Goal: Task Accomplishment & Management: Complete application form

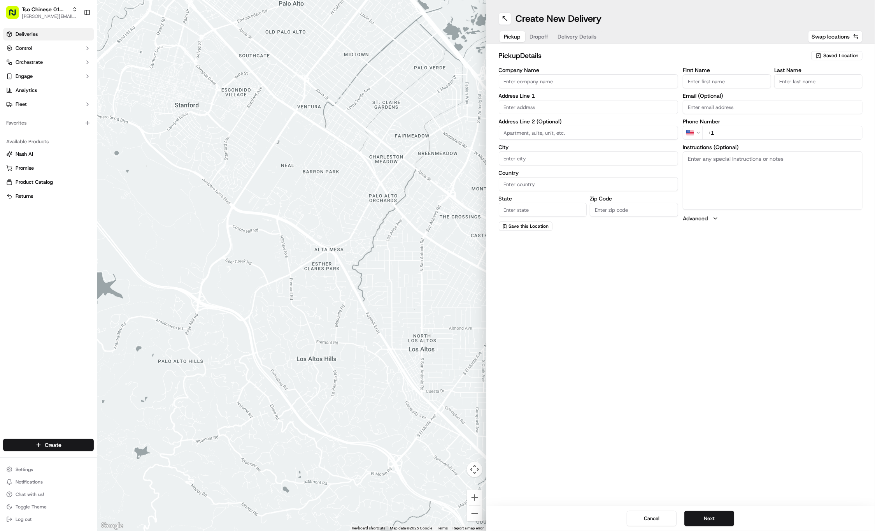
click at [26, 33] on span "Deliveries" at bounding box center [27, 34] width 22 height 7
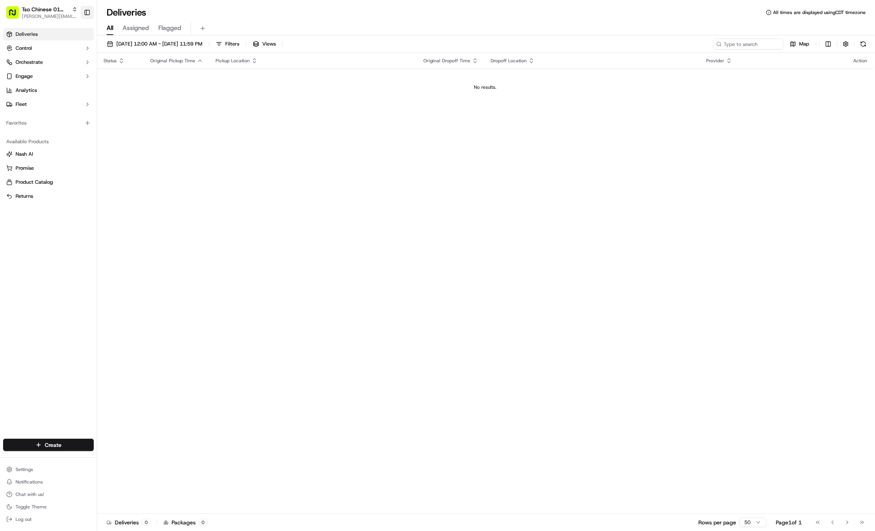
click at [86, 10] on button "Toggle Sidebar" at bounding box center [87, 12] width 13 height 13
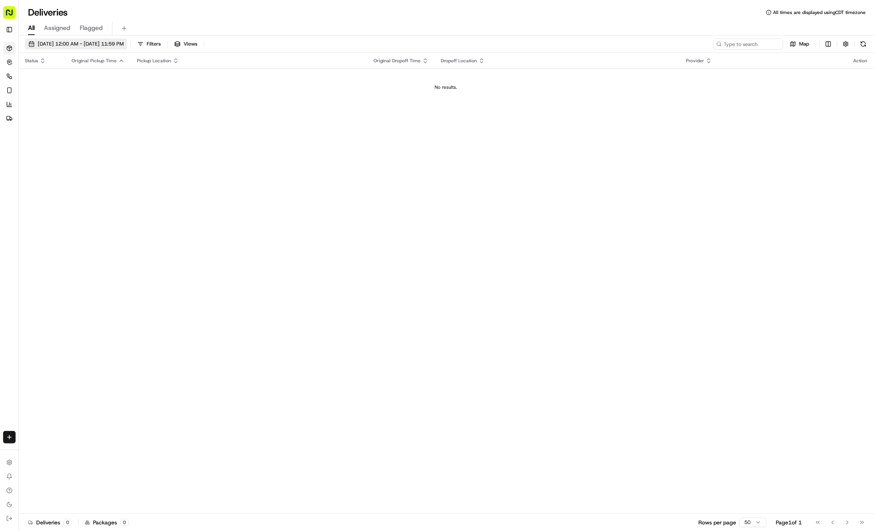
click at [124, 42] on span "09/22/2025 12:00 AM - 09/22/2025 11:59 PM" at bounding box center [81, 43] width 86 height 7
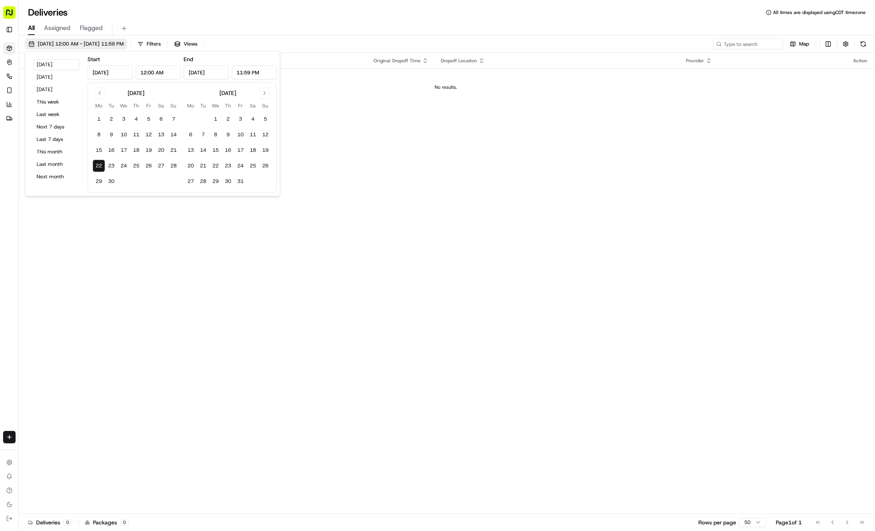
click at [124, 42] on span "09/22/2025 12:00 AM - 09/22/2025 11:59 PM" at bounding box center [81, 43] width 86 height 7
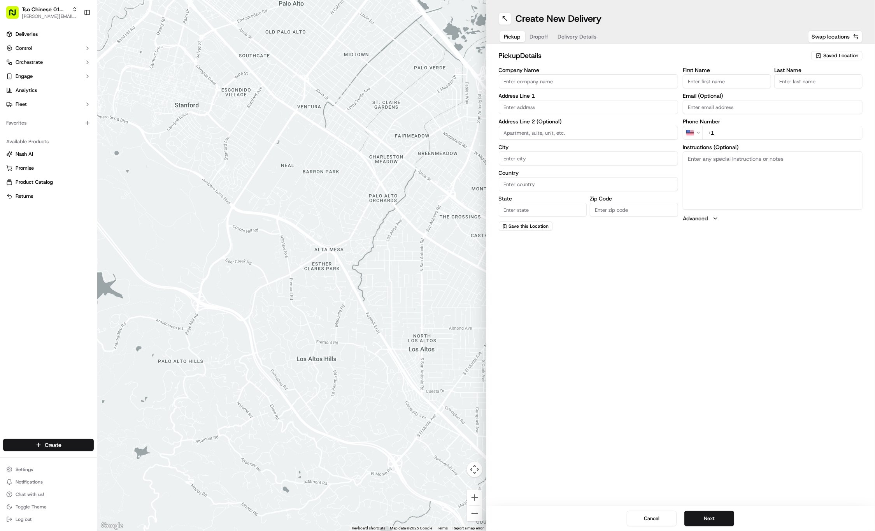
click at [824, 55] on span "Saved Location" at bounding box center [841, 55] width 35 height 7
click at [806, 86] on span "(01) Tso Chinese Takeout & Delivery Cherrywood" at bounding box center [824, 88] width 96 height 14
type input "(01) Tso Chinese Takeout & Delivery Cherrywood"
type input "Ste E-5"
type input "Austin"
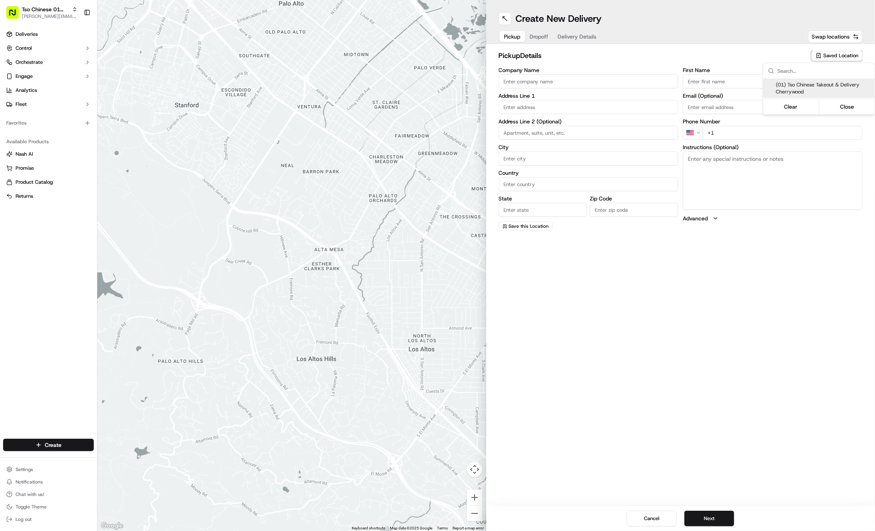
type input "US"
type input "[GEOGRAPHIC_DATA]"
type input "78722"
type input "Tso Chinese"
type input "Cherrywood Manager"
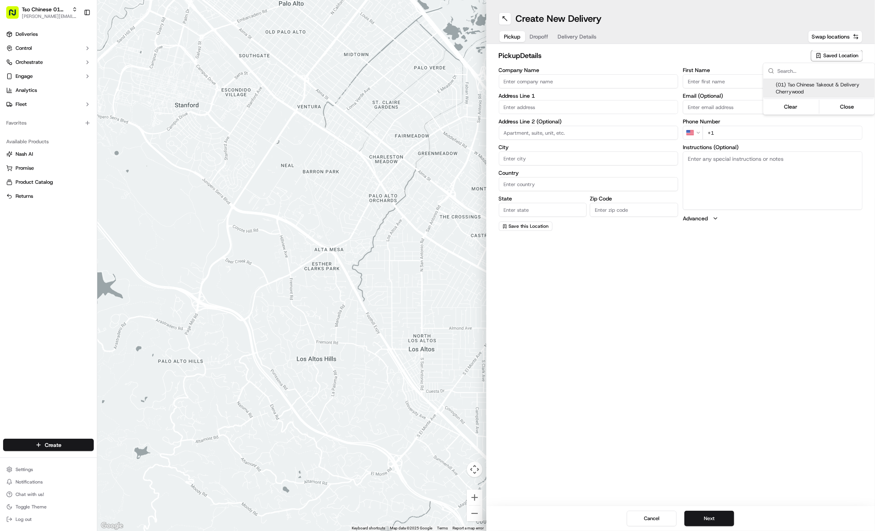
type input "[EMAIL_ADDRESS][DOMAIN_NAME]"
type input "[PHONE_NUMBER]"
type textarea "Submit a picture displaying address & food as Proof of Delivery. Envía una foto…"
type input "[STREET_ADDRESS]"
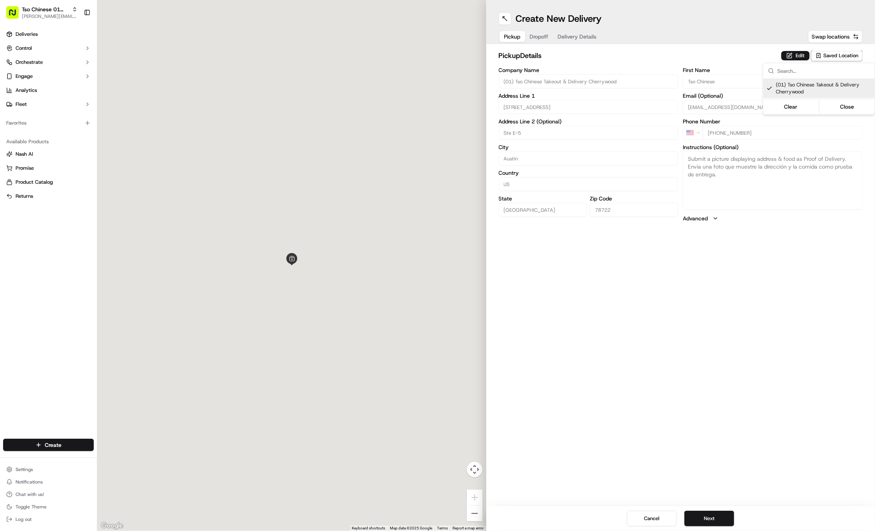
click at [733, 380] on html "Tso Chinese 01 Cherrywood [PERSON_NAME][EMAIL_ADDRESS][DOMAIN_NAME] Toggle Side…" at bounding box center [437, 265] width 875 height 531
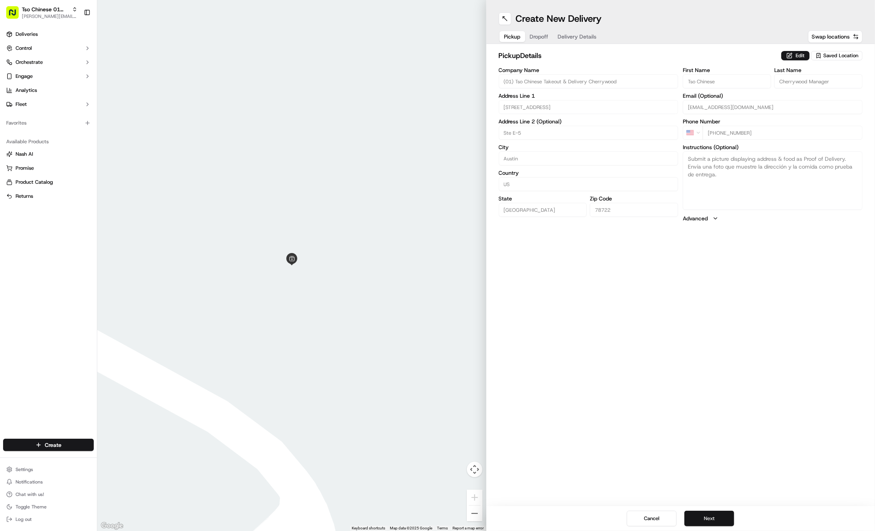
click at [722, 515] on button "Next" at bounding box center [710, 519] width 50 height 16
click at [720, 90] on div "First Name Last Name Email (Optional) Phone Number US +1 Instructions (Optional…" at bounding box center [773, 148] width 180 height 163
paste input "[PERSON_NAME]"
type input "[PERSON_NAME]"
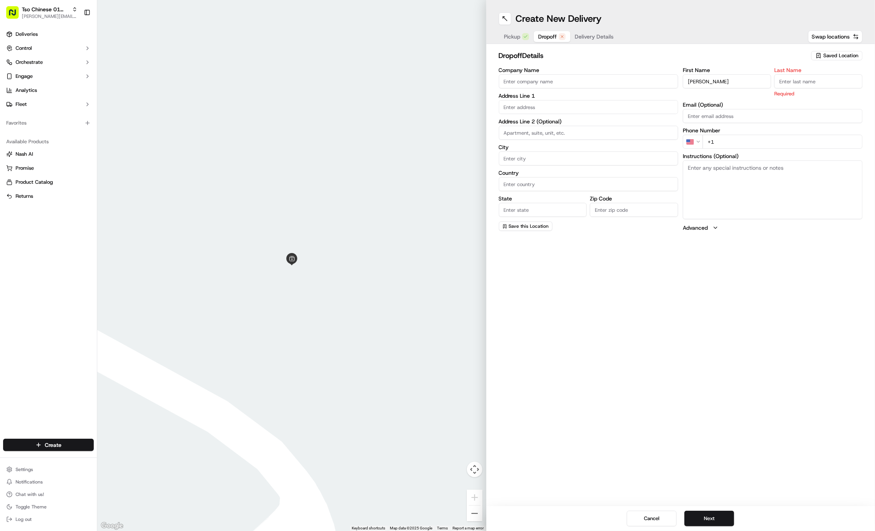
paste input "[PERSON_NAME]"
type input "[PERSON_NAME]"
paste input "[PHONE_NUMBER]"
type input "[PHONE_NUMBER]"
paste input "[STREET_ADDRESS]"
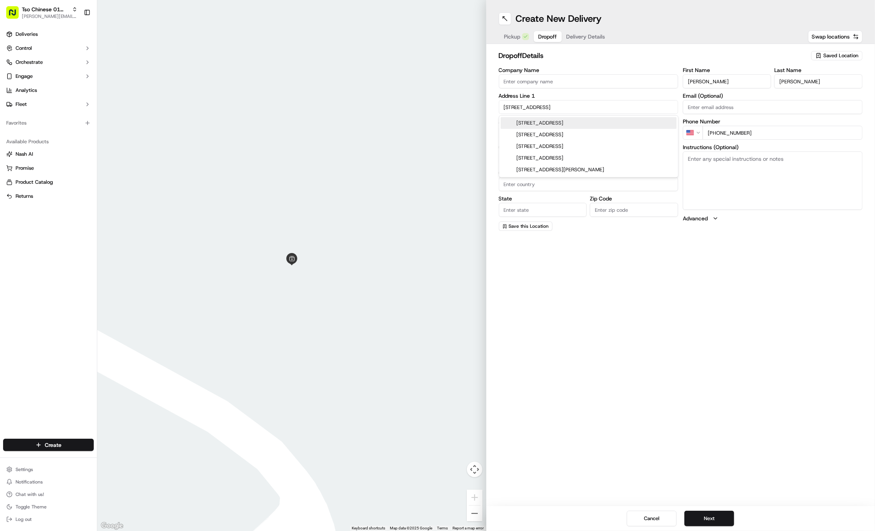
click at [533, 125] on div "[STREET_ADDRESS]" at bounding box center [589, 123] width 176 height 12
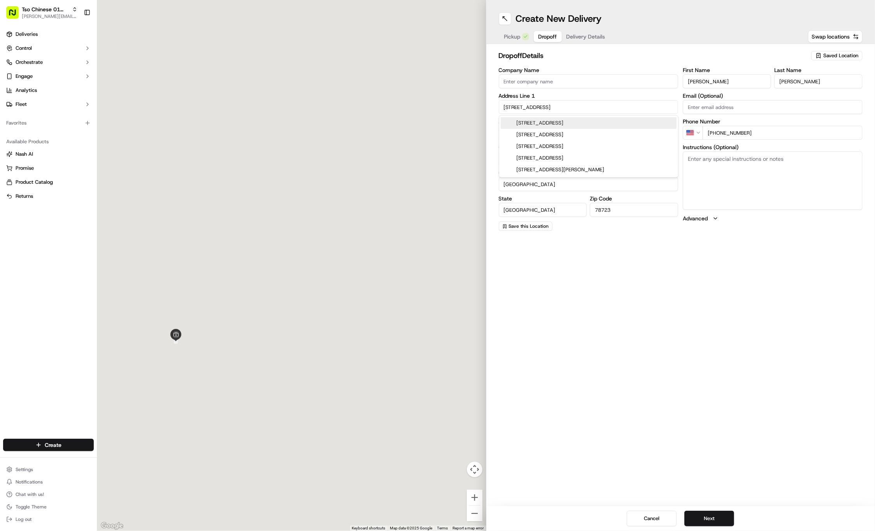
type input "[STREET_ADDRESS]"
type input "Austin"
type input "[GEOGRAPHIC_DATA]"
type input "78723"
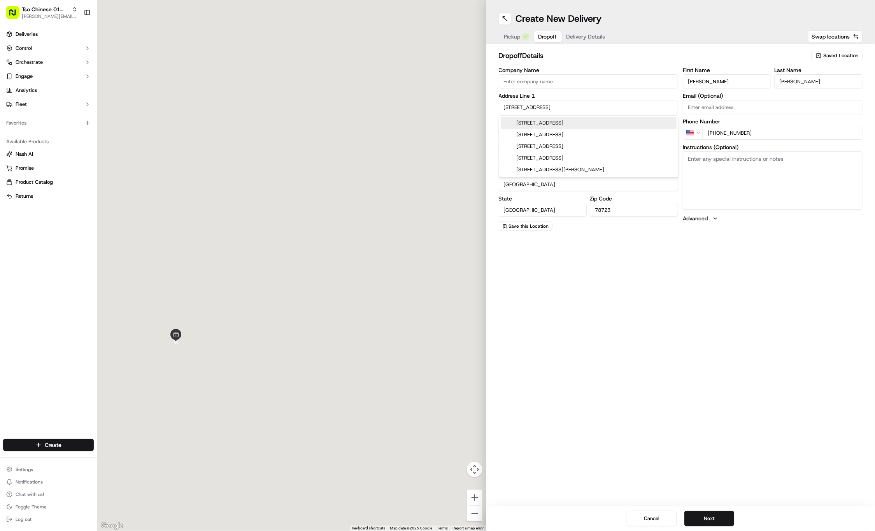
type input "[STREET_ADDRESS]"
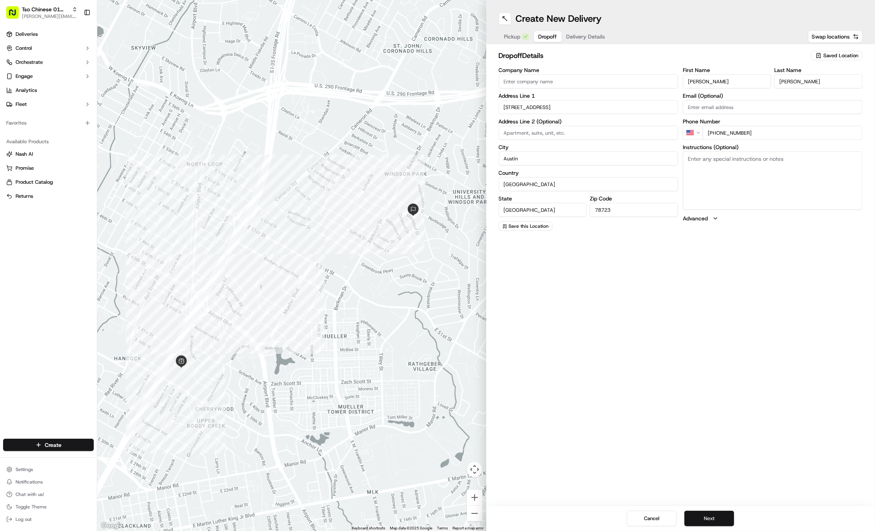
click at [713, 516] on button "Next" at bounding box center [710, 519] width 50 height 16
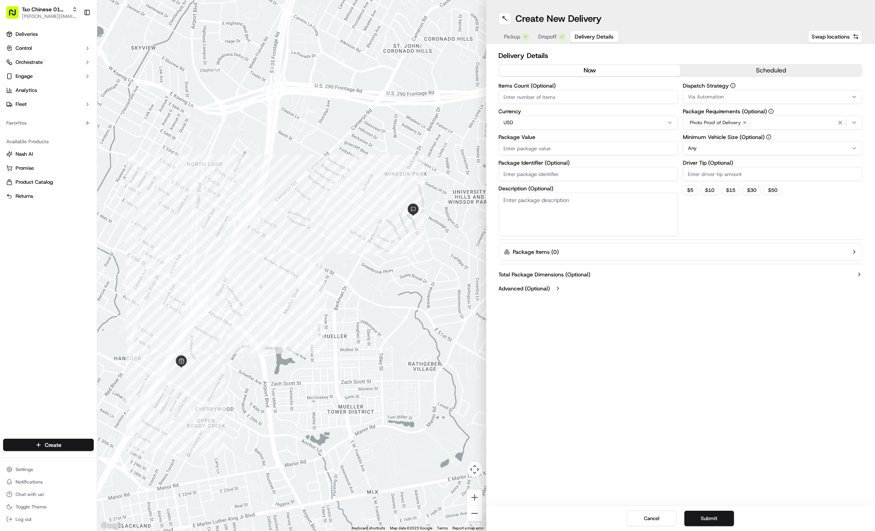
click at [705, 177] on input "Driver Tip (Optional)" at bounding box center [773, 174] width 180 height 14
type input "2"
click at [721, 94] on span "Via Automation" at bounding box center [706, 96] width 36 height 7
click at [722, 137] on span "Tso Cherrywood Strategy" at bounding box center [744, 139] width 96 height 7
click at [605, 178] on html "Tso Chinese 01 Cherrywood [PERSON_NAME][EMAIL_ADDRESS][DOMAIN_NAME] Toggle Side…" at bounding box center [437, 265] width 875 height 531
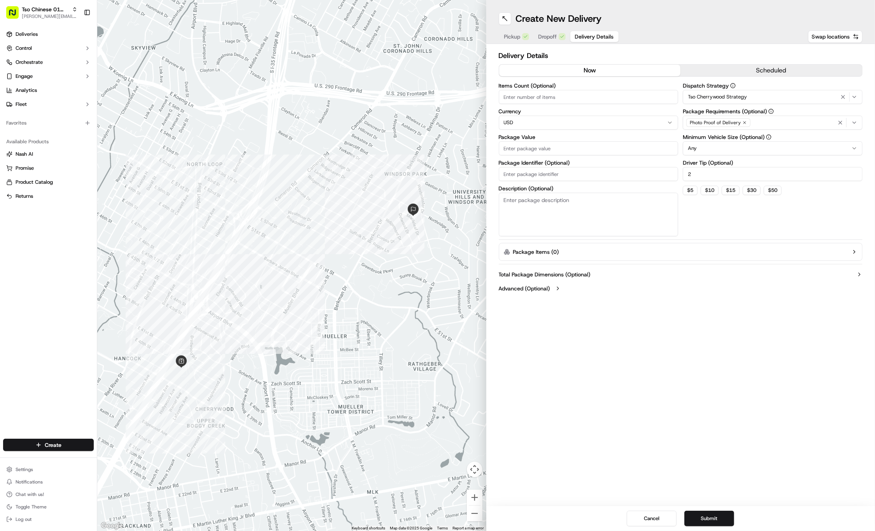
click at [600, 178] on input "Package Identifier (Optional)" at bounding box center [589, 174] width 180 height 14
paste input "FER1GGM"
type input "FER1GGM"
click at [578, 154] on div "Items Count (Optional) Currency USD Package Value Package Identifier (Optional)…" at bounding box center [589, 159] width 180 height 153
click at [578, 154] on input "Package Value" at bounding box center [589, 148] width 180 height 14
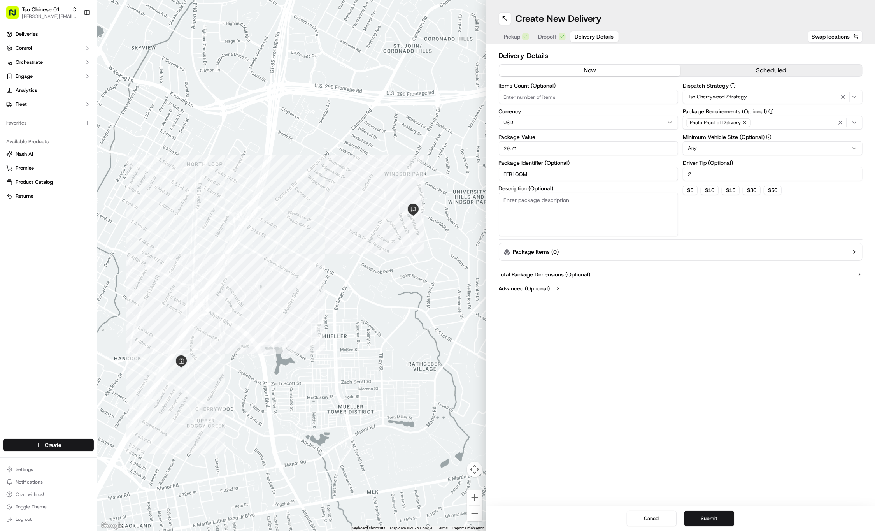
type input "29.71"
click at [743, 121] on icon "button" at bounding box center [745, 122] width 5 height 5
click at [743, 121] on div "Select requirements" at bounding box center [773, 122] width 176 height 7
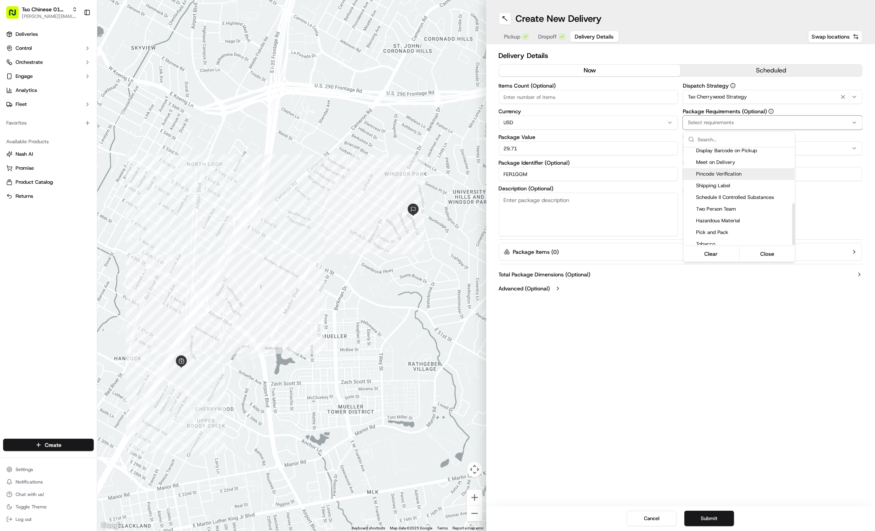
scroll to position [131, 0]
click at [720, 162] on span "Meet on Delivery" at bounding box center [744, 162] width 96 height 7
click at [715, 306] on html "Tso Chinese 01 Cherrywood [PERSON_NAME][EMAIL_ADDRESS][DOMAIN_NAME] Toggle Side…" at bounding box center [437, 265] width 875 height 531
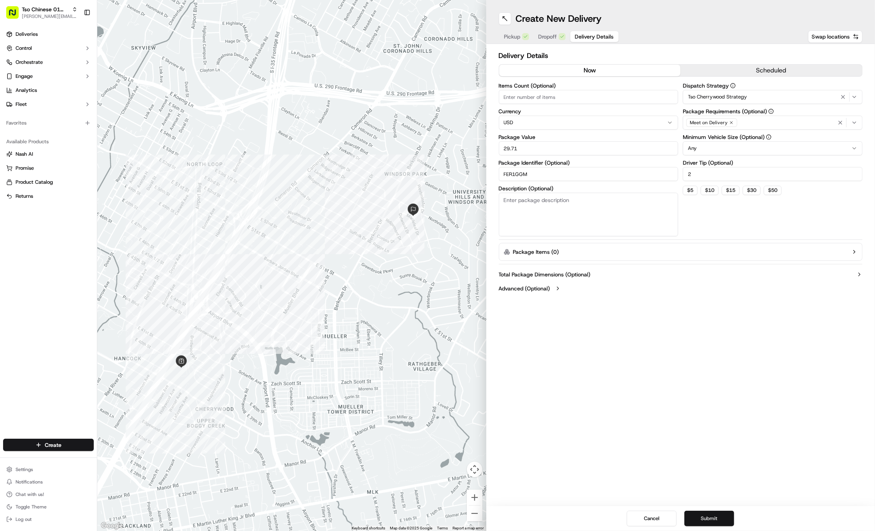
click at [709, 517] on button "Submit" at bounding box center [710, 519] width 50 height 16
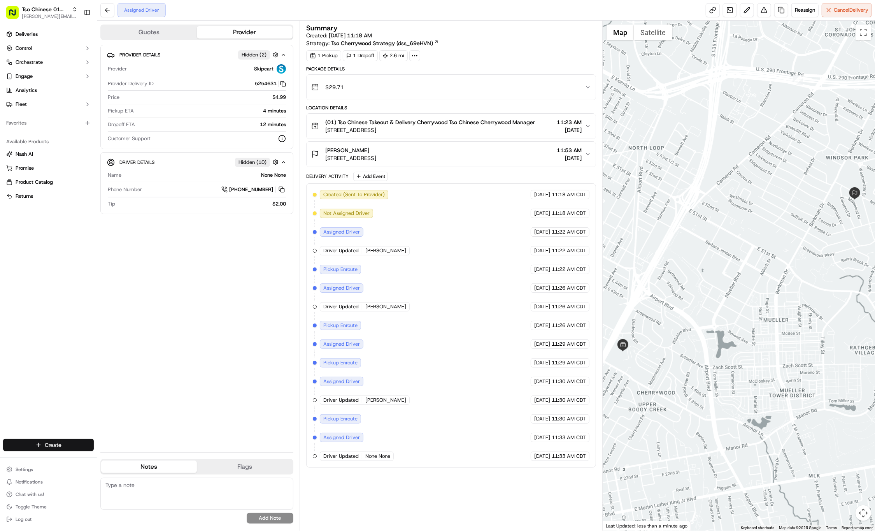
click at [57, 447] on html "Tso Chinese 01 Cherrywood [PERSON_NAME][EMAIL_ADDRESS][DOMAIN_NAME] Toggle Side…" at bounding box center [437, 265] width 875 height 531
click at [112, 462] on link "Delivery" at bounding box center [140, 459] width 87 height 14
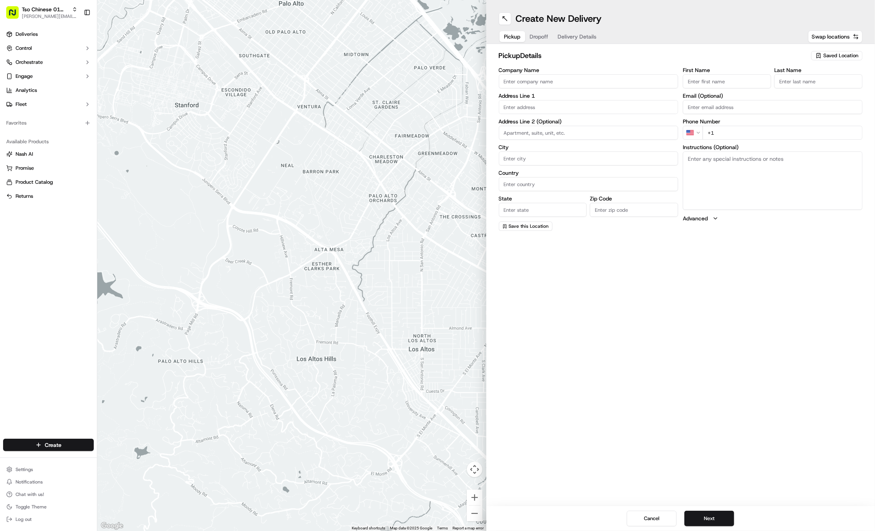
click at [831, 54] on span "Saved Location" at bounding box center [841, 55] width 35 height 7
click at [820, 91] on span "(01) Tso Chinese Takeout & Delivery Cherrywood" at bounding box center [824, 88] width 96 height 14
type input "(01) Tso Chinese Takeout & Delivery Cherrywood"
type input "Ste E-5"
type input "Austin"
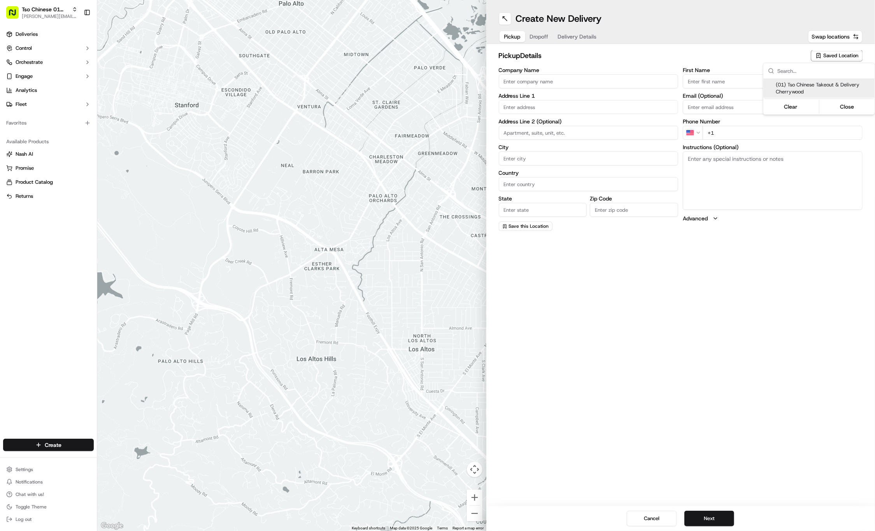
type input "US"
type input "[GEOGRAPHIC_DATA]"
type input "78722"
type input "Tso Chinese"
type input "Cherrywood Manager"
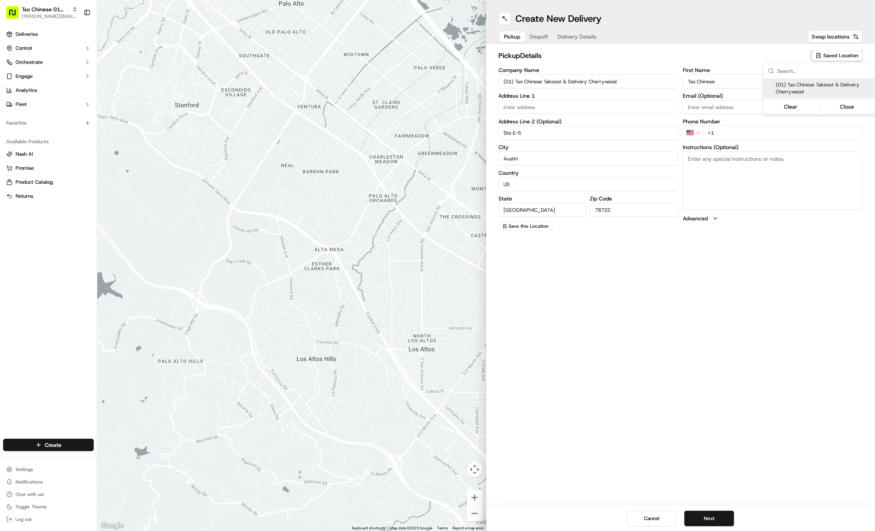
type input "[EMAIL_ADDRESS][DOMAIN_NAME]"
type input "[PHONE_NUMBER]"
type textarea "Submit a picture displaying address & food as Proof of Delivery. Envía una foto…"
type input "[STREET_ADDRESS]"
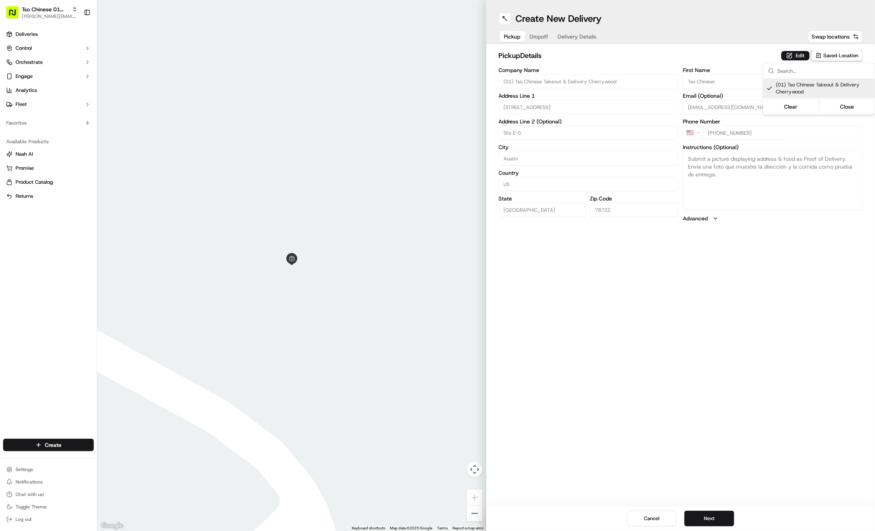
click at [736, 331] on html "Tso Chinese 01 Cherrywood [PERSON_NAME][EMAIL_ADDRESS][DOMAIN_NAME] Toggle Side…" at bounding box center [437, 265] width 875 height 531
click at [702, 522] on button "Next" at bounding box center [710, 519] width 50 height 16
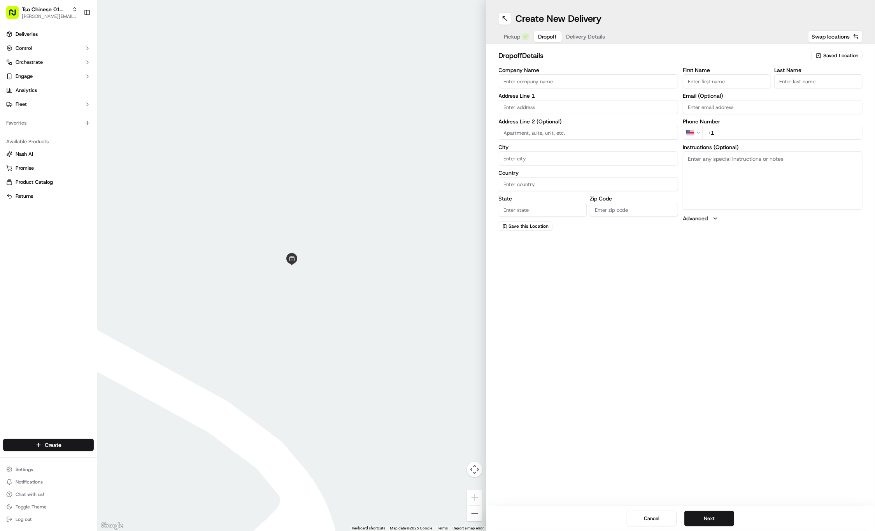
paste input "[PERSON_NAME]"
type input "[PERSON_NAME]"
paste input "[PERSON_NAME]"
type input "[PERSON_NAME]"
click at [738, 128] on div "Phone Number US +1" at bounding box center [773, 138] width 180 height 21
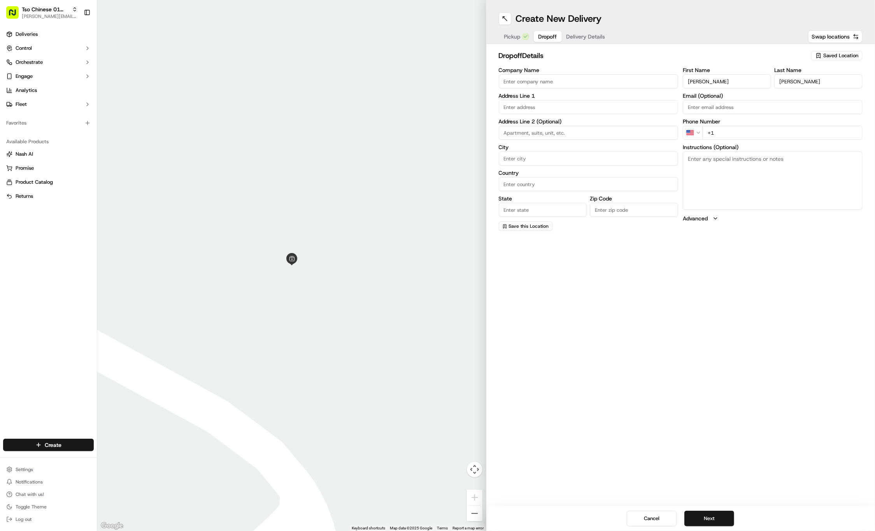
paste input "1 541 589 094"
click at [721, 132] on input "+1 1 541 589 094" at bounding box center [783, 133] width 160 height 14
click at [782, 133] on input "[PHONE_NUMBER]" at bounding box center [783, 133] width 160 height 14
type input "[PHONE_NUMBER]"
paste input "800 Embassy Dr"
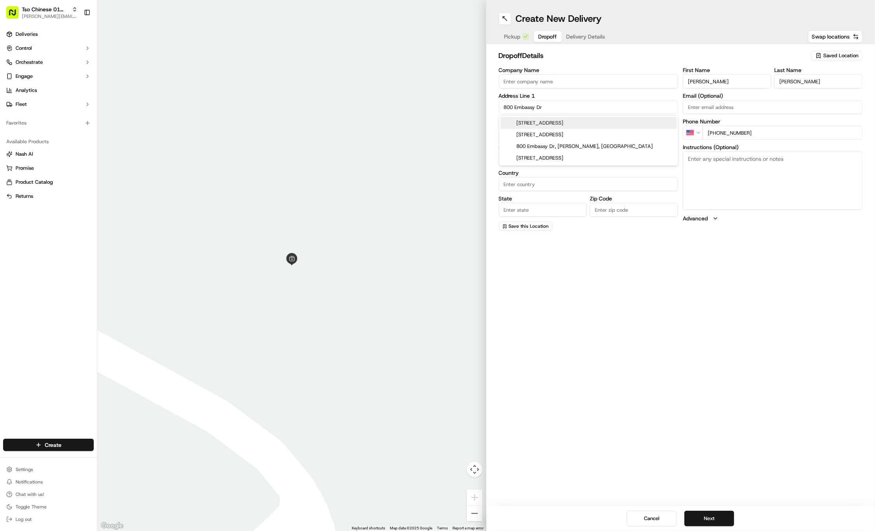
click at [542, 123] on div "[STREET_ADDRESS]" at bounding box center [589, 123] width 176 height 12
type input "[STREET_ADDRESS]"
type input "Austin"
type input "[GEOGRAPHIC_DATA]"
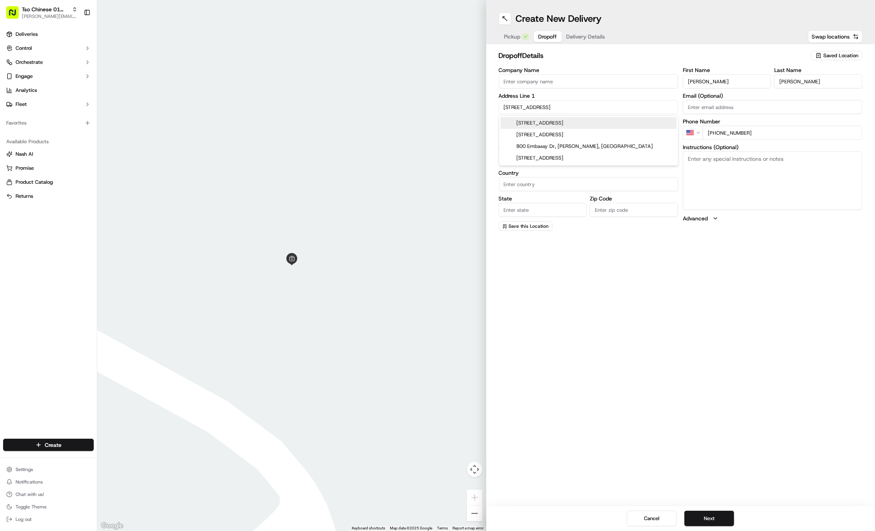
type input "78702"
type input "[STREET_ADDRESS]"
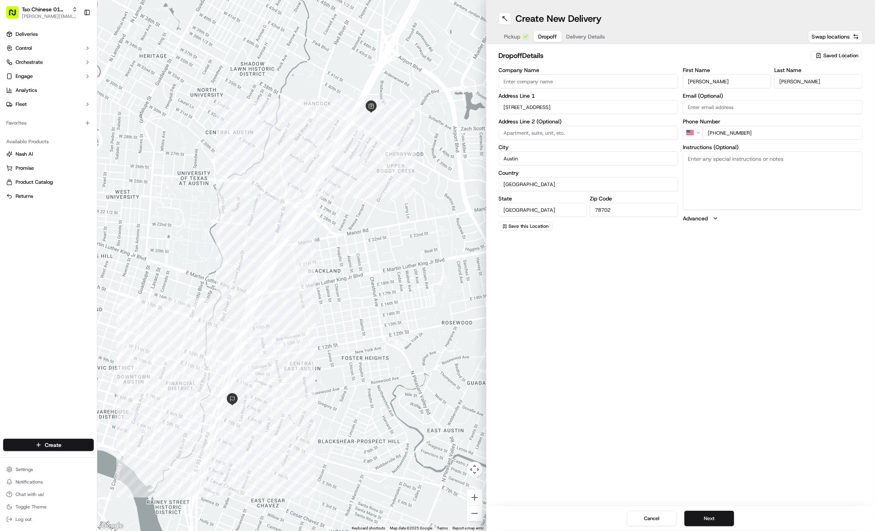
click at [798, 195] on textarea "Instructions (Optional)" at bounding box center [773, 180] width 180 height 58
paste textarea "Leave at front desk please. Thank you!"
type textarea "Leave at front desk please. Thank you!"
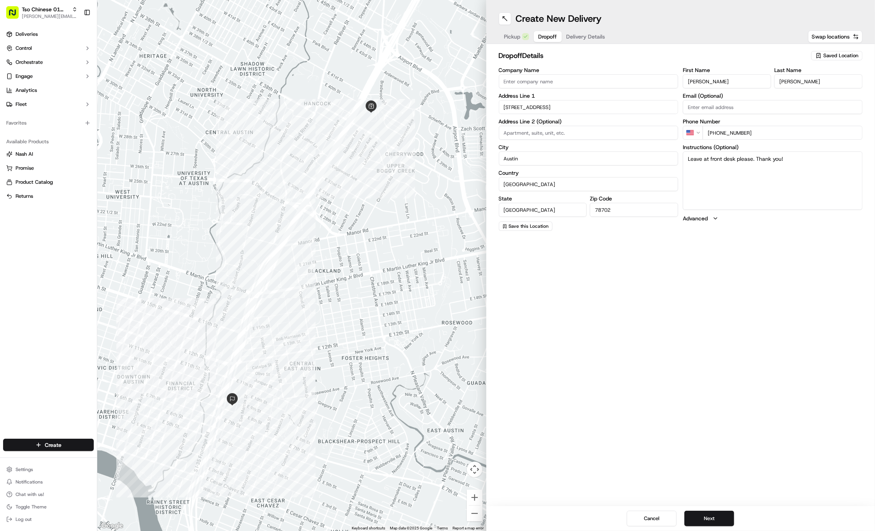
click at [701, 526] on div "Cancel Next" at bounding box center [681, 518] width 389 height 25
click at [701, 517] on button "Next" at bounding box center [710, 519] width 50 height 16
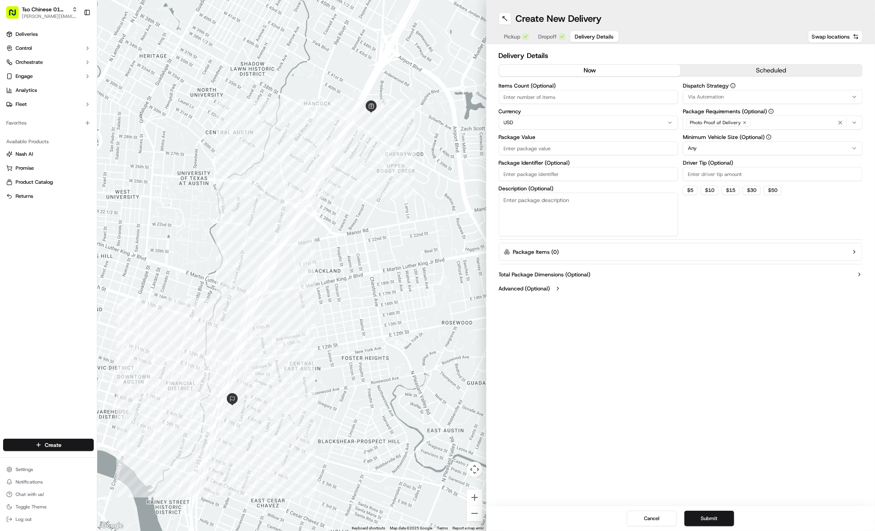
click at [705, 177] on input "Driver Tip (Optional)" at bounding box center [773, 174] width 180 height 14
type input "2"
click at [707, 94] on span "Via Automation" at bounding box center [706, 96] width 36 height 7
click at [715, 139] on span "Tso Cherrywood Strategy" at bounding box center [744, 139] width 96 height 7
click at [526, 172] on html "Tso Chinese 01 Cherrywood [PERSON_NAME][EMAIL_ADDRESS][DOMAIN_NAME] Toggle Side…" at bounding box center [437, 265] width 875 height 531
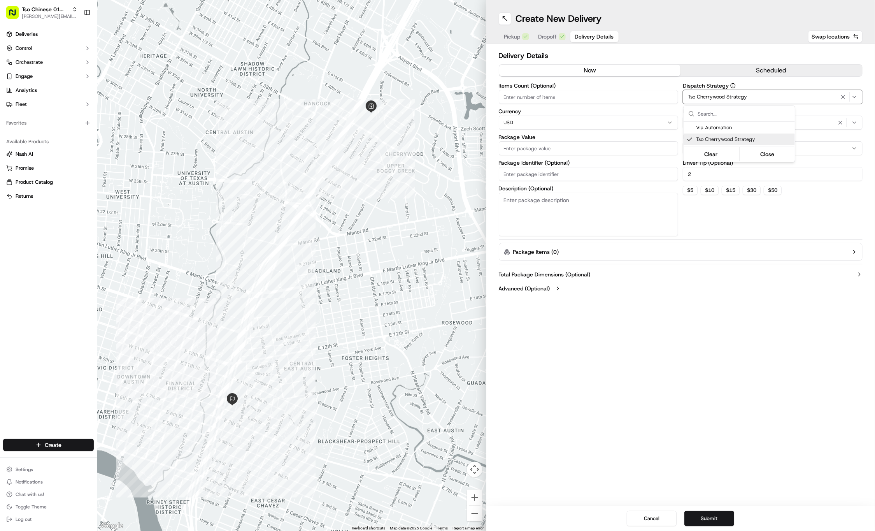
click at [526, 172] on html "Tso Chinese 01 Cherrywood [PERSON_NAME][EMAIL_ADDRESS][DOMAIN_NAME] Toggle Side…" at bounding box center [437, 265] width 875 height 531
click at [526, 172] on input "Package Identifier (Optional)" at bounding box center [589, 174] width 180 height 14
paste input "HSOICZ8"
type input "HSOICZ8"
click at [514, 142] on input "Package Value" at bounding box center [589, 148] width 180 height 14
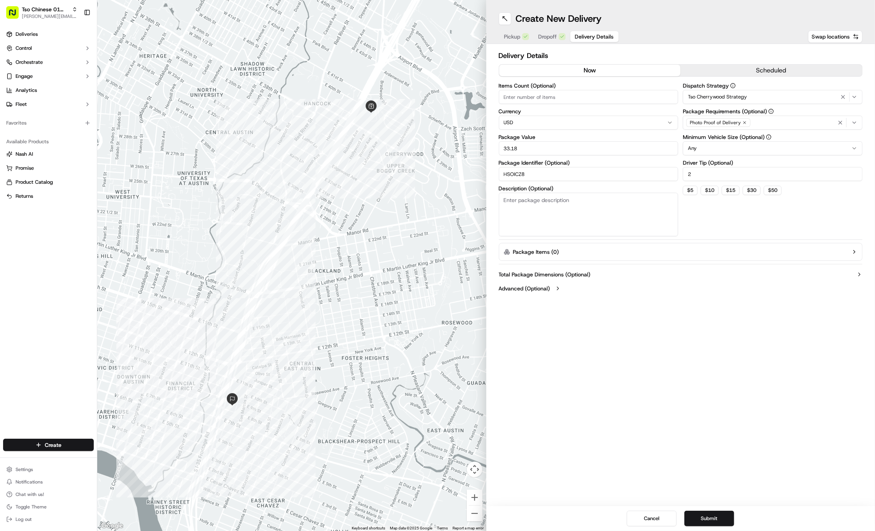
type input "33.18"
click at [743, 124] on icon "button" at bounding box center [745, 122] width 5 height 5
click at [742, 124] on div "Select requirements" at bounding box center [773, 122] width 176 height 7
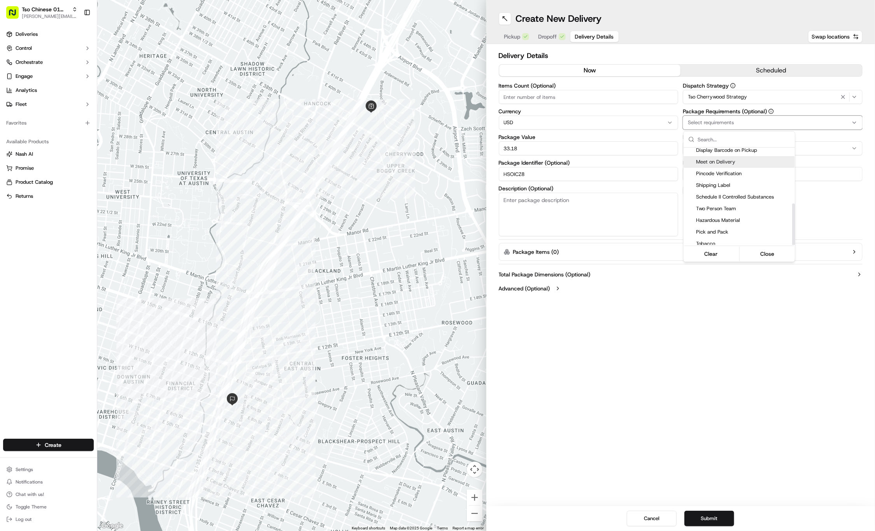
scroll to position [131, 0]
click at [726, 160] on span "Meet on Delivery" at bounding box center [744, 162] width 96 height 7
click at [695, 321] on html "Tso Chinese 01 Cherrywood [PERSON_NAME][EMAIL_ADDRESS][DOMAIN_NAME] Toggle Side…" at bounding box center [437, 265] width 875 height 531
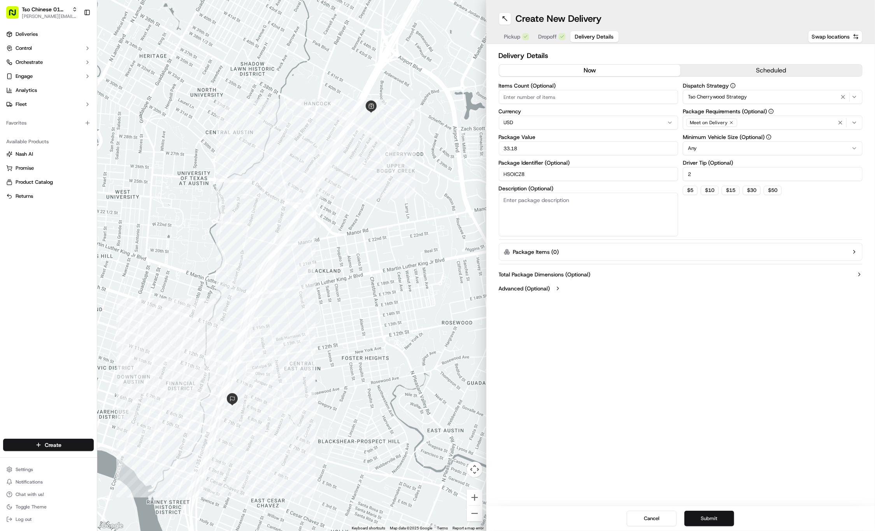
click at [719, 516] on button "Submit" at bounding box center [710, 519] width 50 height 16
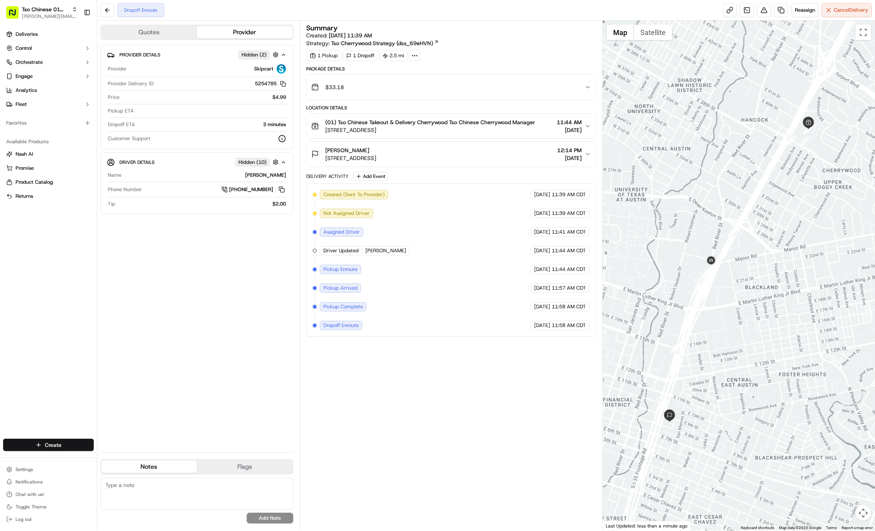
click at [56, 447] on html "Tso Chinese 01 Cherrywood [PERSON_NAME][EMAIL_ADDRESS][DOMAIN_NAME] Toggle Side…" at bounding box center [437, 265] width 875 height 531
click at [121, 459] on link "Delivery" at bounding box center [140, 459] width 87 height 14
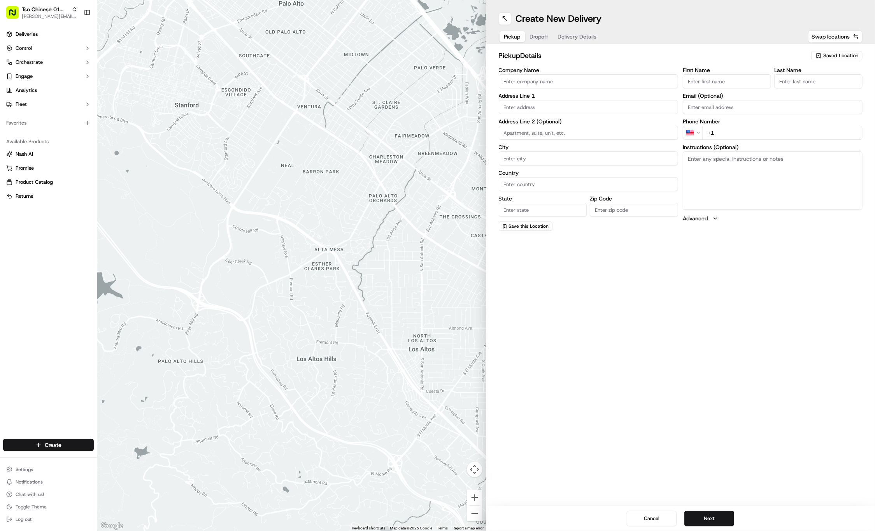
click at [828, 60] on div "Saved Location" at bounding box center [837, 55] width 51 height 9
click at [805, 88] on span "(01) Tso Chinese Takeout & Delivery Cherrywood" at bounding box center [824, 88] width 96 height 14
type input "(01) Tso Chinese Takeout & Delivery Cherrywood"
type input "Ste E-5"
type input "Austin"
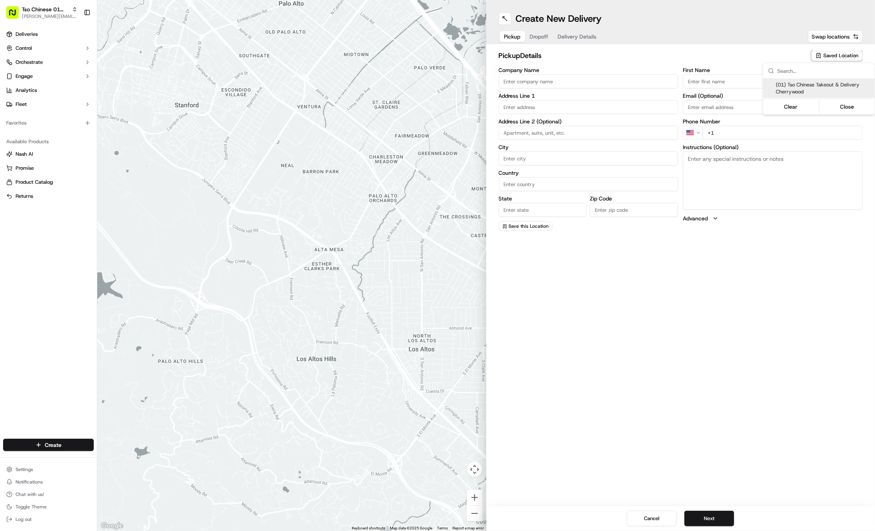
type input "US"
type input "[GEOGRAPHIC_DATA]"
type input "78722"
type input "Tso Chinese"
type input "Cherrywood Manager"
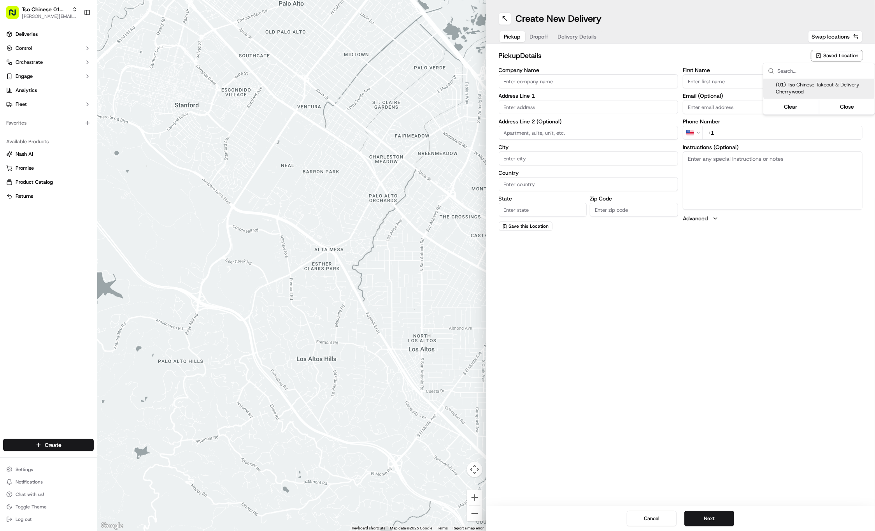
type input "[EMAIL_ADDRESS][DOMAIN_NAME]"
type input "[PHONE_NUMBER]"
type textarea "Submit a picture displaying address & food as Proof of Delivery. Envía una foto…"
type input "[STREET_ADDRESS]"
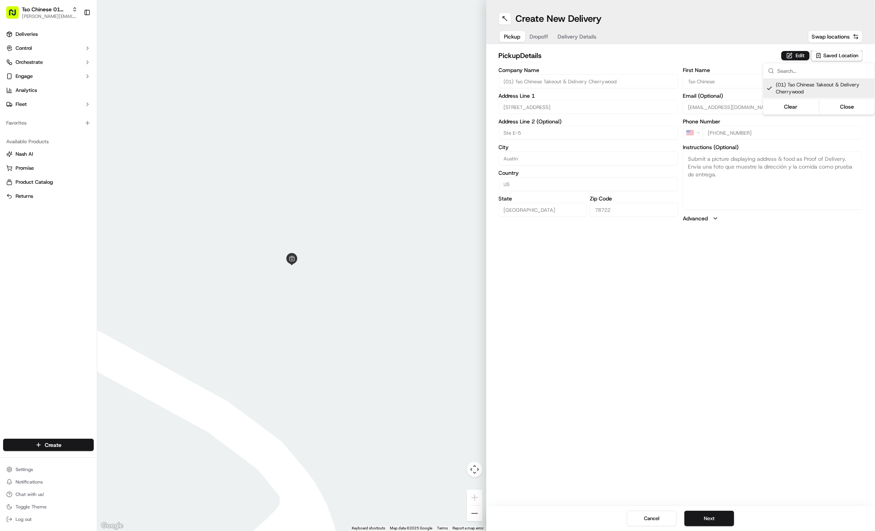
click at [759, 305] on html "Tso Chinese 01 Cherrywood [PERSON_NAME][EMAIL_ADDRESS][DOMAIN_NAME] Toggle Side…" at bounding box center [437, 265] width 875 height 531
click at [701, 517] on button "Next" at bounding box center [710, 519] width 50 height 16
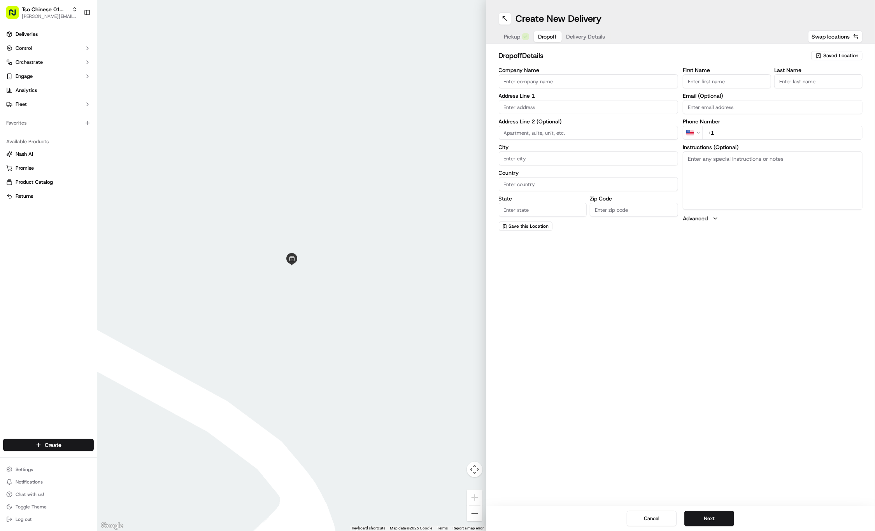
paste input "[PERSON_NAME]"
type input "[PERSON_NAME]"
click at [771, 139] on div "First Name [PERSON_NAME] Last Name Email (Optional) Phone Number US +1 Instruct…" at bounding box center [773, 148] width 180 height 163
click at [754, 133] on div "Phone Number US +1" at bounding box center [773, 138] width 180 height 21
paste input "[PHONE_NUMBER]"
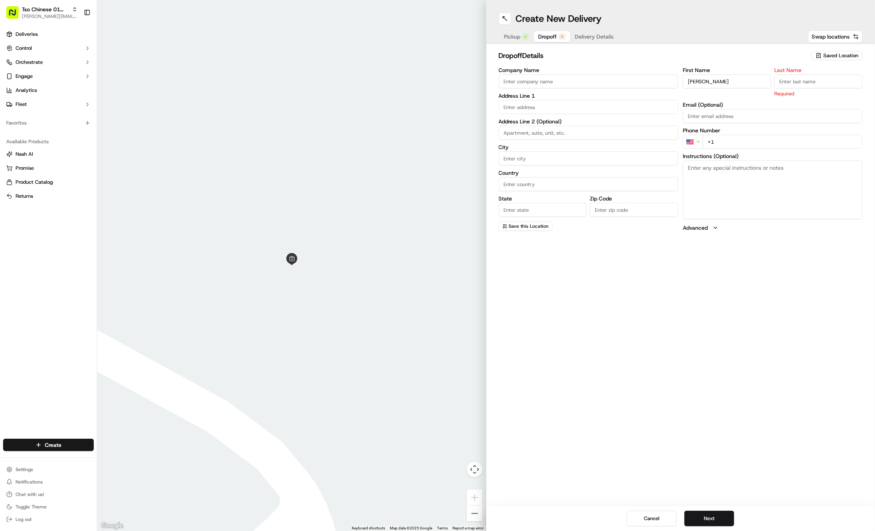
type input "[PHONE_NUMBER]"
click at [796, 73] on label "Last Name" at bounding box center [819, 69] width 88 height 5
click at [796, 74] on input "Last Name" at bounding box center [819, 81] width 88 height 14
click at [795, 80] on input "Last Name" at bounding box center [819, 81] width 88 height 14
paste input "[PERSON_NAME]"
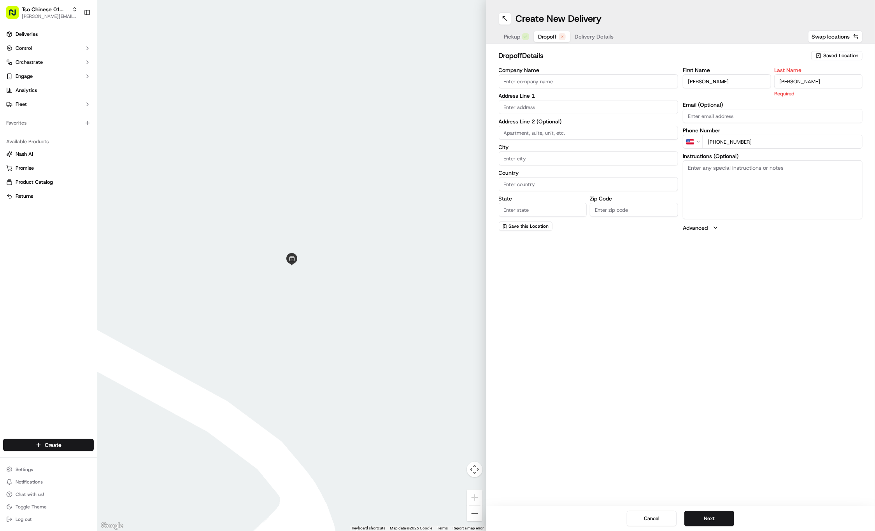
type input "[PERSON_NAME]"
paste input "[STREET_ADDRESS]"
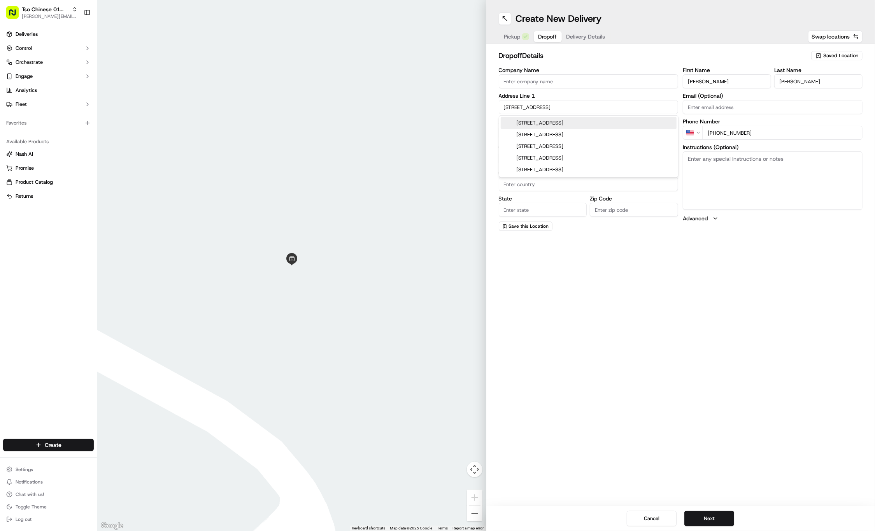
click at [567, 125] on div "[STREET_ADDRESS]" at bounding box center [589, 123] width 176 height 12
type input "[STREET_ADDRESS]"
type input "Austin"
type input "[GEOGRAPHIC_DATA]"
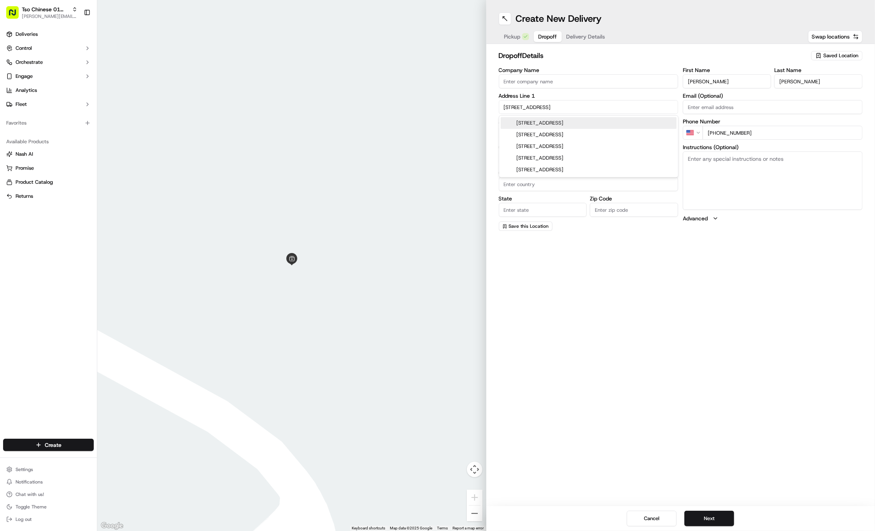
type input "78721"
type input "[STREET_ADDRESS]"
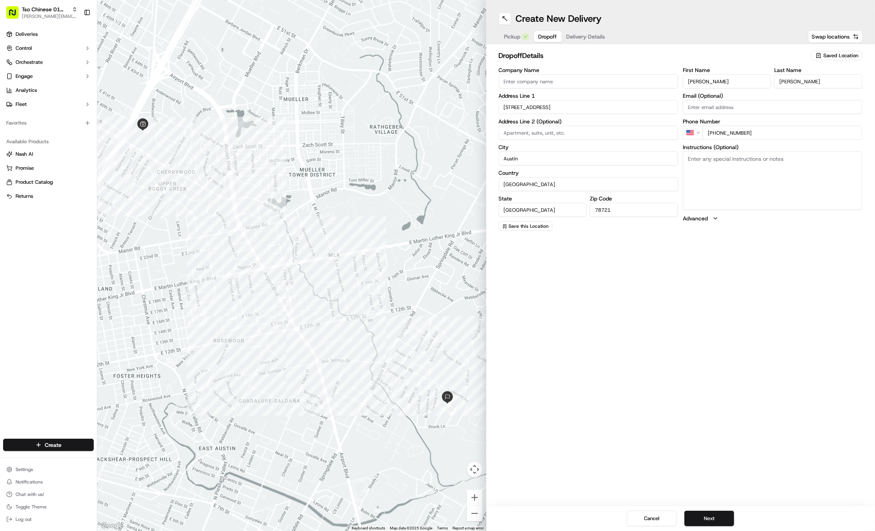
click at [737, 174] on textarea "Instructions (Optional)" at bounding box center [773, 180] width 180 height 58
paste textarea "Buzz in at the door and leave at the front desk."
click at [775, 165] on textarea "Buzz in at the door and leave at the front desk." at bounding box center [773, 180] width 180 height 58
paste textarea "Company: [PERSON_NAME][GEOGRAPHIC_DATA]"
type textarea "Buzz in at the door and leave at the front desk...Company: [PERSON_NAME][GEOGRA…"
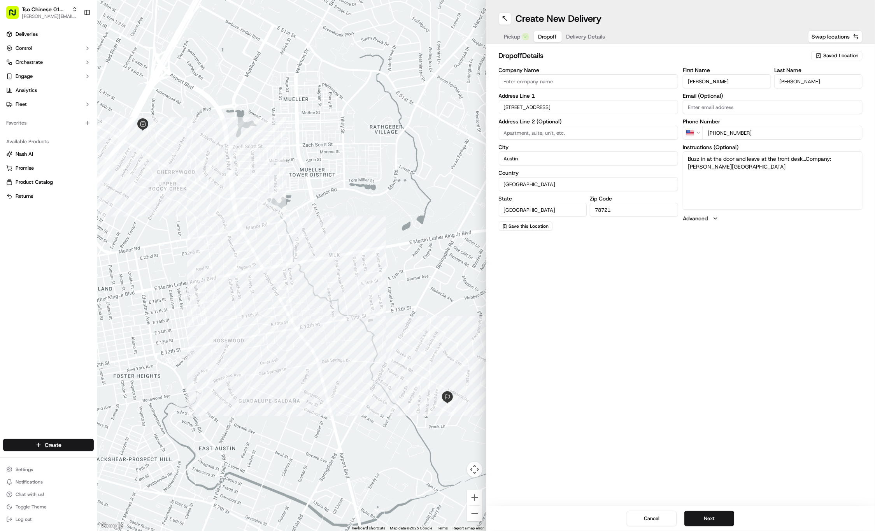
click at [715, 526] on div "Cancel Next" at bounding box center [681, 518] width 389 height 25
click at [717, 520] on button "Next" at bounding box center [710, 519] width 50 height 16
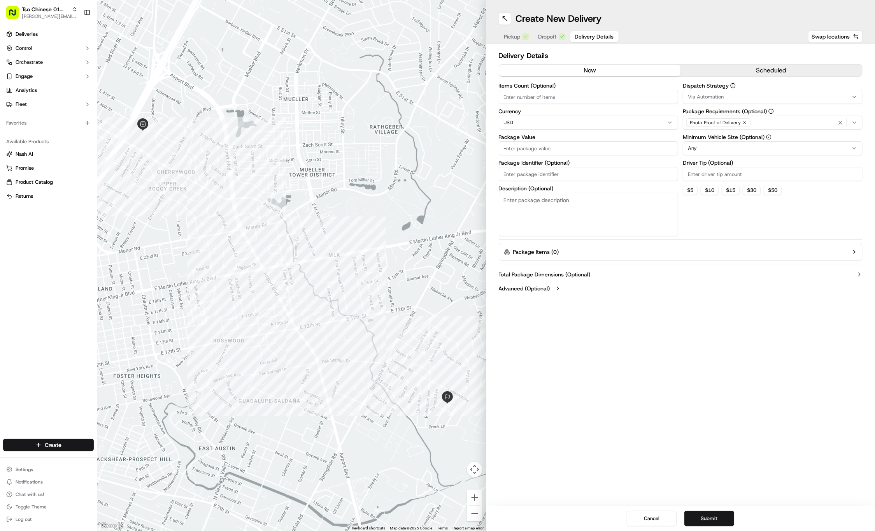
click at [701, 172] on input "Driver Tip (Optional)" at bounding box center [773, 174] width 180 height 14
type input "2"
click at [704, 95] on span "Via Automation" at bounding box center [706, 96] width 36 height 7
click at [712, 139] on span "Tso Cherrywood Strategy" at bounding box center [744, 139] width 96 height 7
click at [567, 170] on html "Tso Chinese 01 Cherrywood [PERSON_NAME][EMAIL_ADDRESS][DOMAIN_NAME] Toggle Side…" at bounding box center [437, 265] width 875 height 531
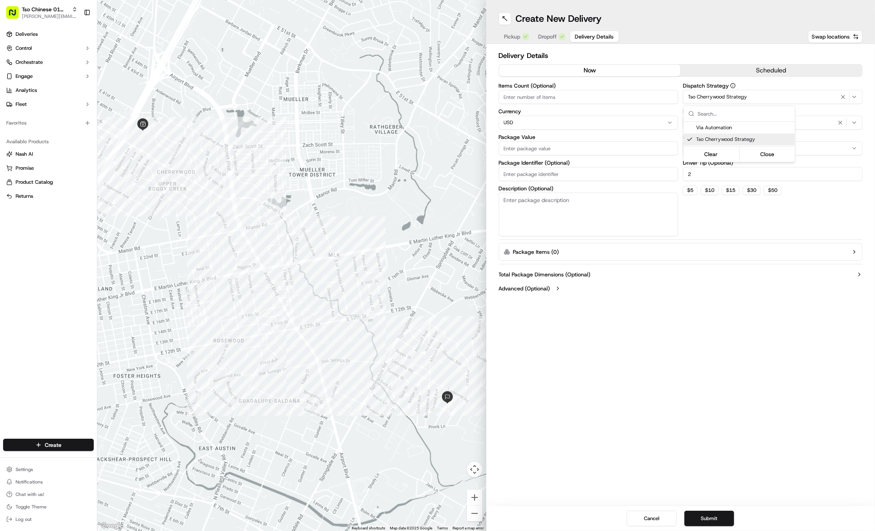
click at [567, 170] on input "Package Identifier (Optional)" at bounding box center [589, 174] width 180 height 14
paste input "XI8PBH5"
type input "XI8PBH5"
click at [544, 144] on input "Package Value" at bounding box center [589, 148] width 180 height 14
type input "36.7"
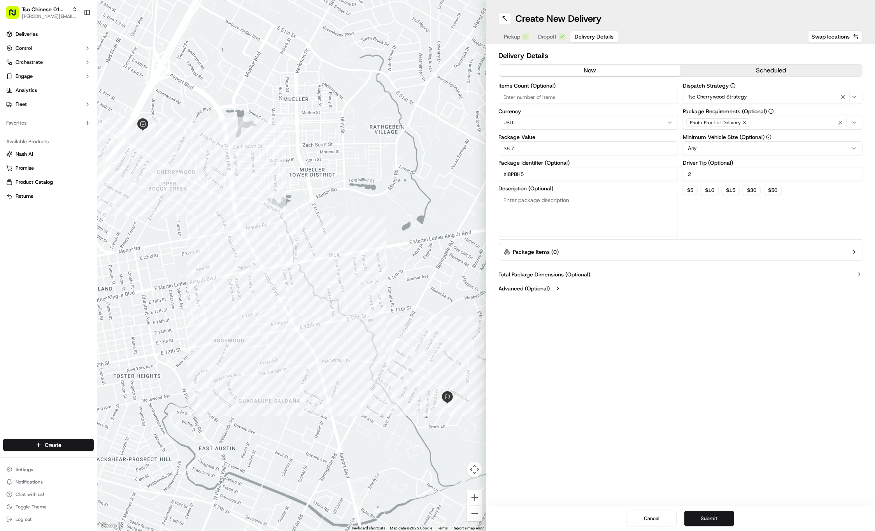
click at [743, 122] on icon "button" at bounding box center [745, 122] width 5 height 5
click at [719, 519] on button "Submit" at bounding box center [710, 519] width 50 height 16
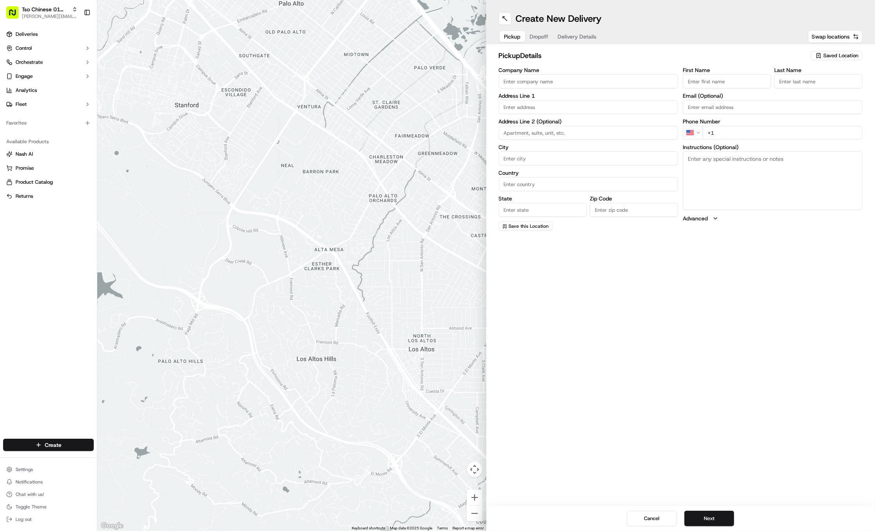
click at [837, 64] on div "pickup Details Saved Location Company Name Address Line 1 Address Line 2 (Optio…" at bounding box center [681, 140] width 364 height 181
click at [834, 56] on span "Saved Location" at bounding box center [841, 55] width 35 height 7
click at [816, 79] on div "(01) Tso Chinese Takeout & Delivery Cherrywood" at bounding box center [819, 88] width 111 height 19
type input "(01) Tso Chinese Takeout & Delivery Cherrywood"
type input "Ste E-5"
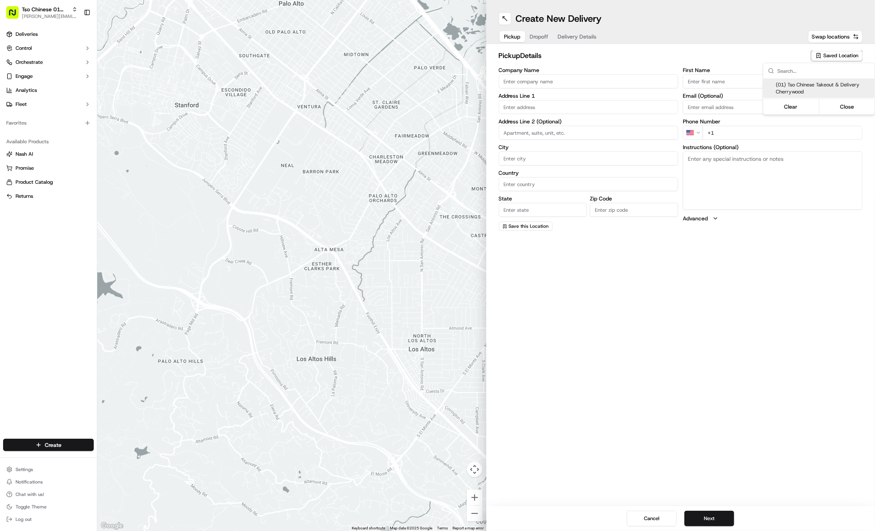
type input "Austin"
type input "US"
type input "[GEOGRAPHIC_DATA]"
type input "78722"
type input "Tso Chinese"
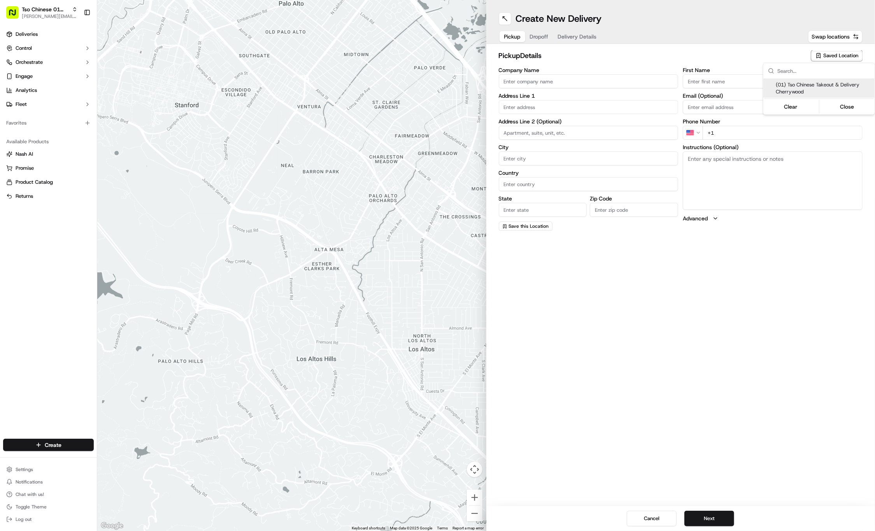
type input "Cherrywood Manager"
type input "[EMAIL_ADDRESS][DOMAIN_NAME]"
type input "[PHONE_NUMBER]"
type textarea "Submit a picture displaying address & food as Proof of Delivery. Envía una foto…"
type input "[STREET_ADDRESS]"
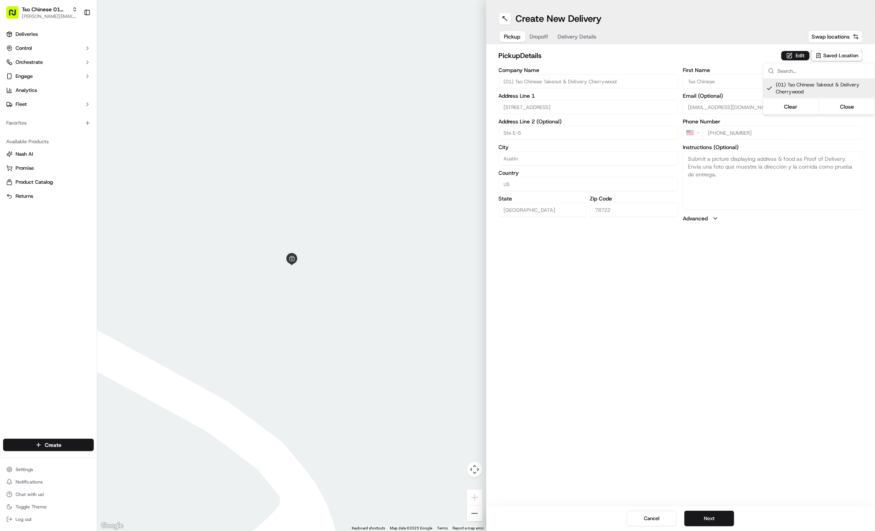
click at [735, 341] on html "Tso Chinese 01 Cherrywood [PERSON_NAME][EMAIL_ADDRESS][DOMAIN_NAME] Toggle Side…" at bounding box center [437, 265] width 875 height 531
click at [701, 517] on button "Next" at bounding box center [710, 519] width 50 height 16
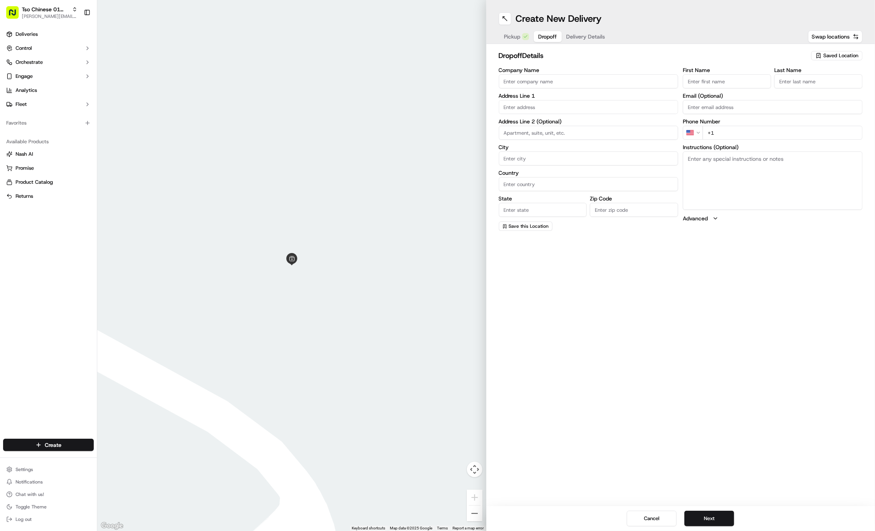
click at [706, 71] on label "First Name" at bounding box center [727, 69] width 88 height 5
click at [706, 74] on input "First Name" at bounding box center [727, 81] width 88 height 14
paste input "Lucerito"
type input "Lucerito"
click at [788, 92] on div "First Name Lucerito Last Name Email (Optional) Phone Number US +1 Instructions …" at bounding box center [773, 148] width 180 height 163
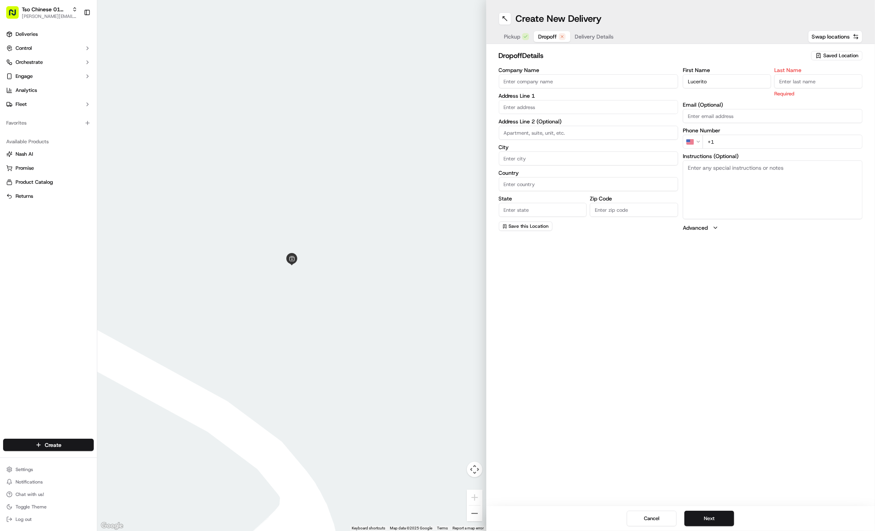
paste input "Zamora"
type input "Zamora"
paste input "512 529 2839"
type input "+1 512 529 2839"
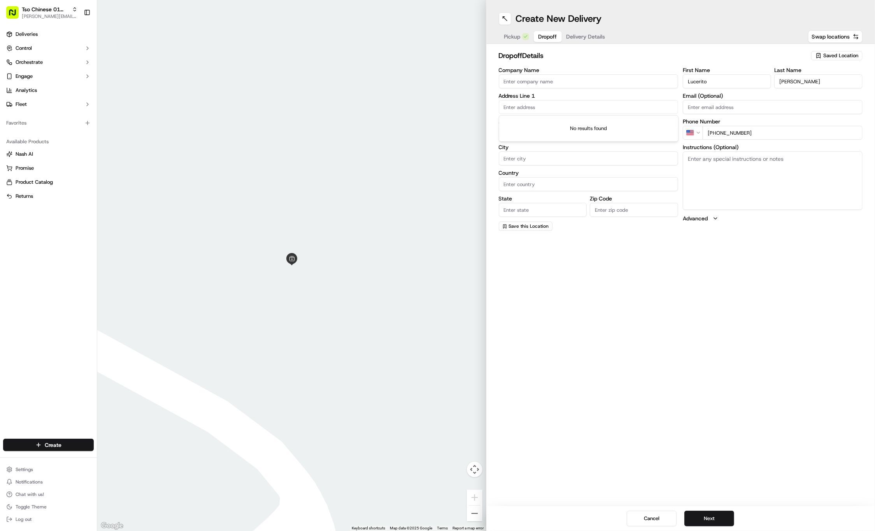
paste input "2802 Webberville Rd"
click at [548, 123] on div "2802 Webberville Rd, Austin, TX" at bounding box center [589, 123] width 176 height 12
type input "2802 Webberville Rd, Austin, TX 78702, USA"
type input "Austin"
type input "[GEOGRAPHIC_DATA]"
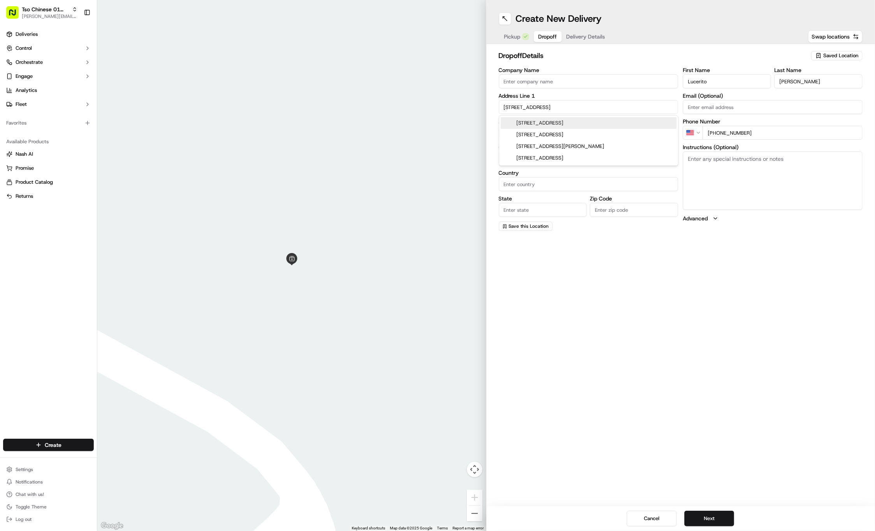
type input "[GEOGRAPHIC_DATA]"
type input "78702"
type input "2802 Webberville Road"
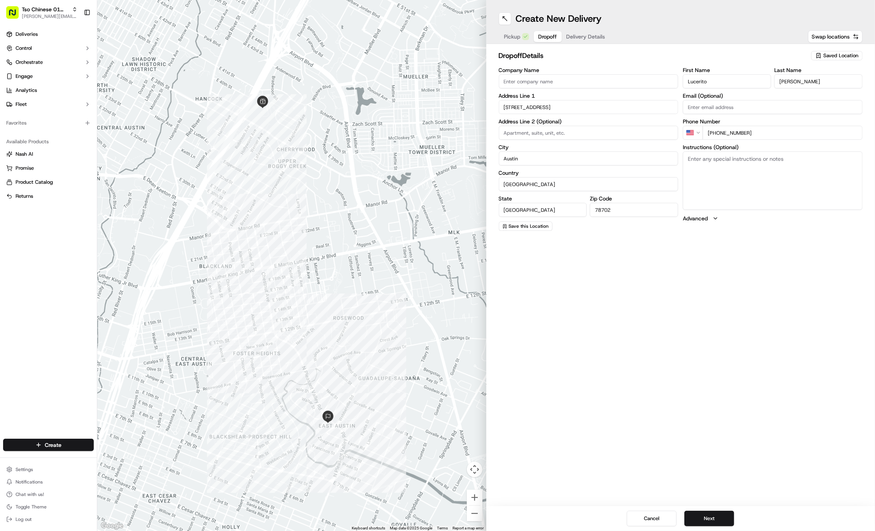
click at [771, 171] on textarea "Instructions (Optional)" at bounding box center [773, 180] width 180 height 58
paste textarea "Company: central health"
click at [765, 170] on textarea "Company: central health" at bounding box center [773, 180] width 180 height 58
paste textarea "Please leave at front desk"
type textarea "Company: central health...Please leave at front desk"
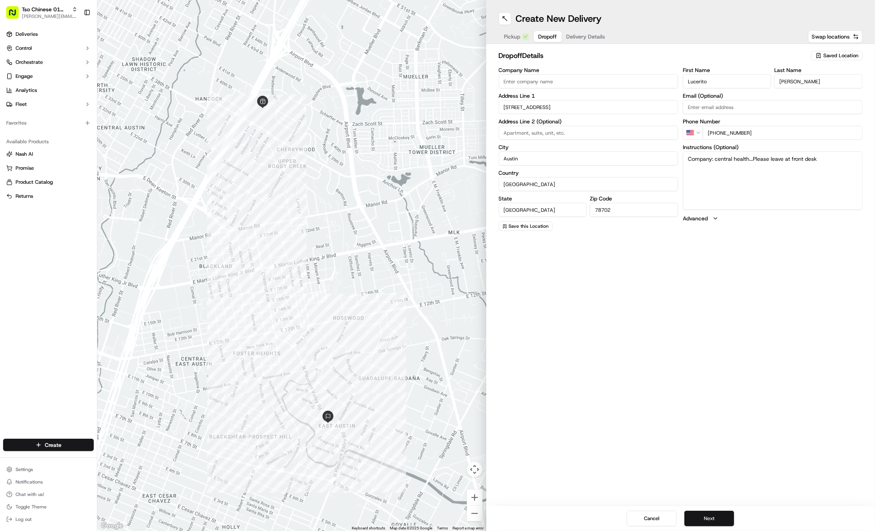
click at [704, 520] on button "Next" at bounding box center [710, 519] width 50 height 16
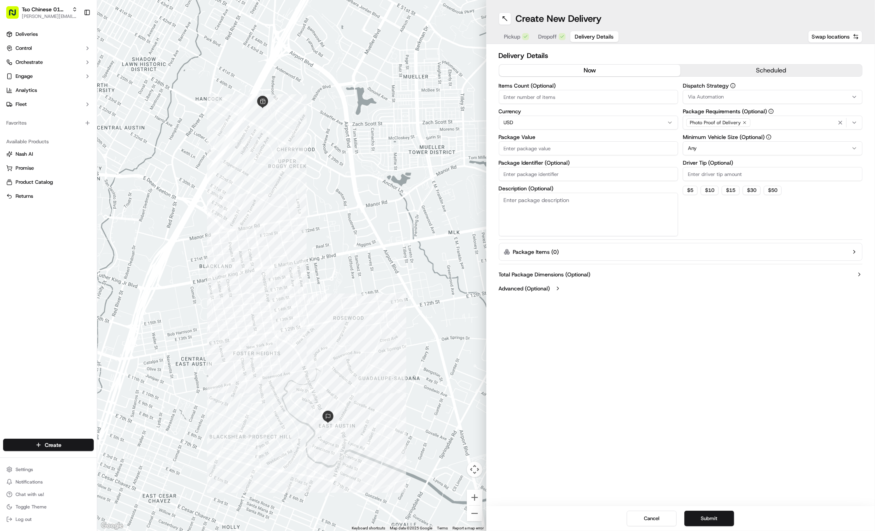
click at [550, 173] on input "Package Identifier (Optional)" at bounding box center [589, 174] width 180 height 14
paste input "XFPSUN4"
click at [550, 173] on input "XFPSUN4" at bounding box center [589, 174] width 180 height 14
type input "XFPSUN4"
click at [538, 147] on input "Package Value" at bounding box center [589, 148] width 180 height 14
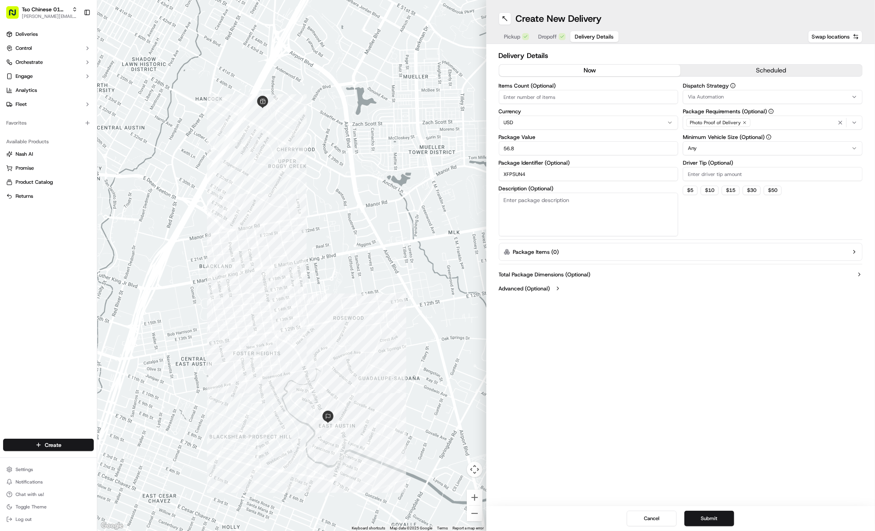
type input "56.8"
click at [726, 175] on input "Driver Tip (Optional)" at bounding box center [773, 174] width 180 height 14
type input "2"
click at [745, 123] on icon "button" at bounding box center [745, 122] width 5 height 5
click at [745, 123] on div "Select requirements" at bounding box center [773, 122] width 176 height 7
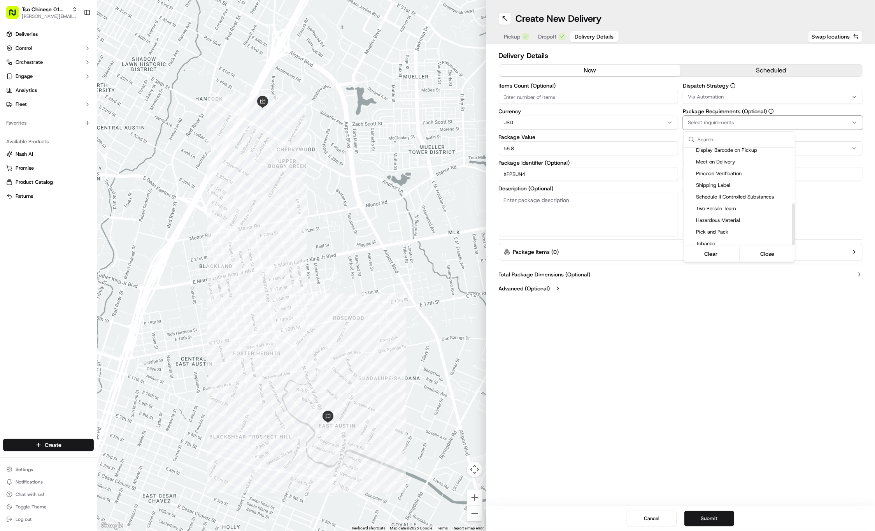
scroll to position [131, 0]
click at [738, 159] on span "Meet on Delivery" at bounding box center [744, 162] width 96 height 7
click at [732, 96] on html "Tso Chinese 01 Cherrywood jason@tsochinese.com Toggle Sidebar Deliveries Contro…" at bounding box center [437, 265] width 875 height 531
click at [732, 96] on div "Via Automation" at bounding box center [773, 96] width 176 height 7
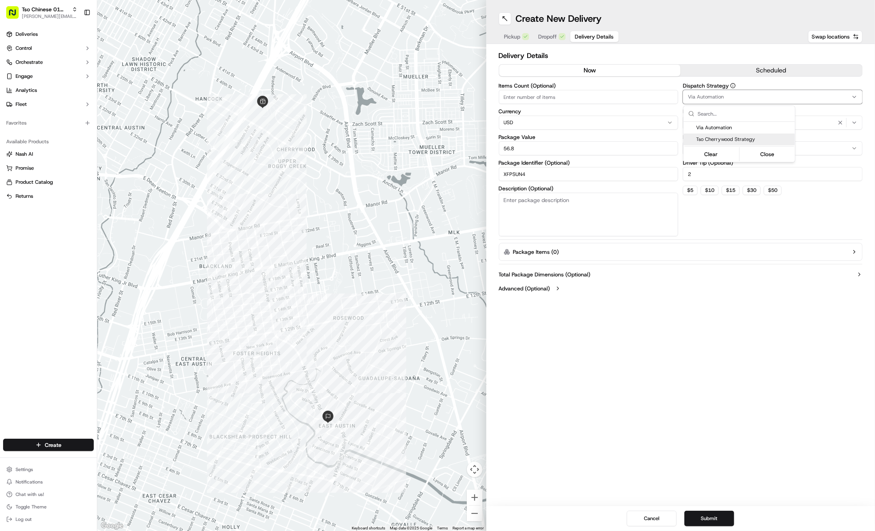
click at [726, 139] on span "Tso Cherrywood Strategy" at bounding box center [744, 139] width 96 height 7
click at [717, 422] on html "Tso Chinese 01 Cherrywood jason@tsochinese.com Toggle Sidebar Deliveries Contro…" at bounding box center [437, 265] width 875 height 531
click at [715, 460] on div "Create New Delivery Pickup Dropoff Delivery Details Swap locations Delivery Det…" at bounding box center [681, 265] width 389 height 531
click at [709, 519] on button "Submit" at bounding box center [710, 519] width 50 height 16
